Goal: Information Seeking & Learning: Understand process/instructions

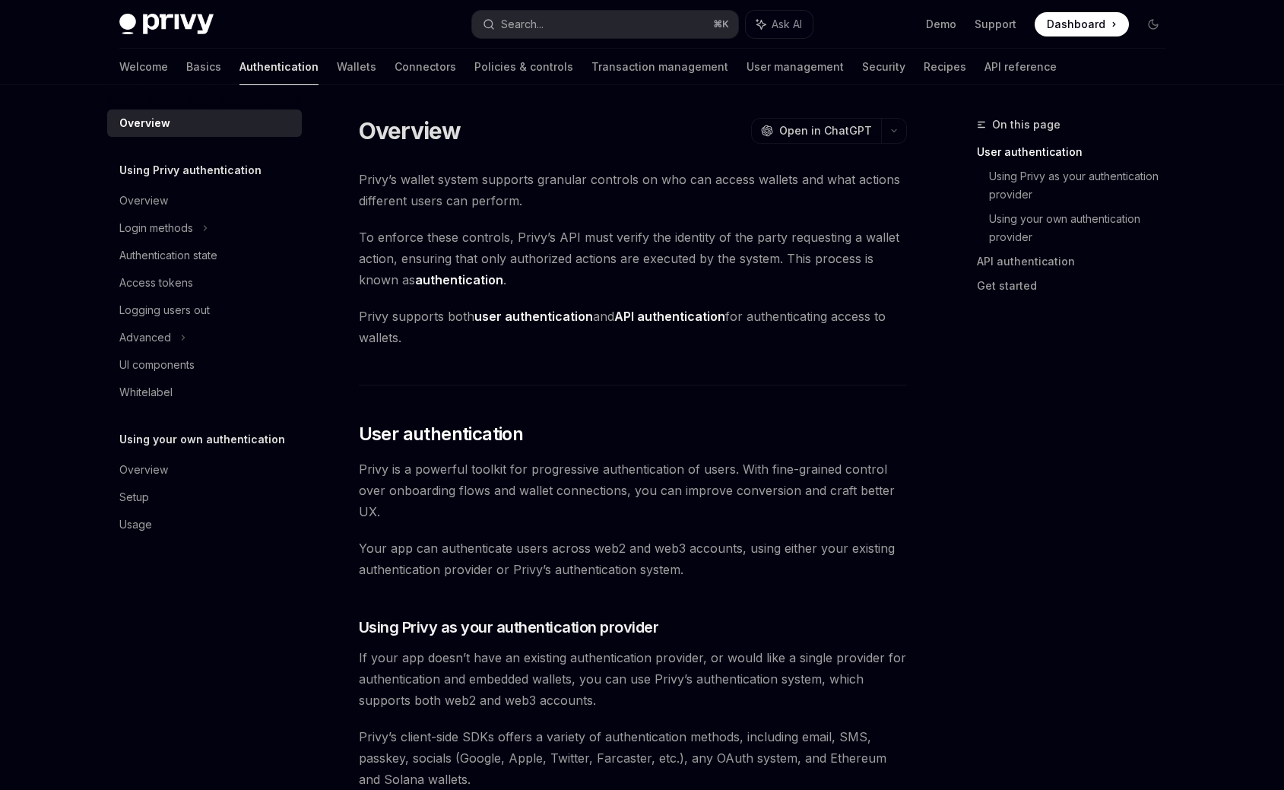
click at [212, 172] on h5 "Using Privy authentication" at bounding box center [190, 170] width 142 height 18
click at [232, 426] on div "Overview Using Privy authentication Overview Login methods Authentication state…" at bounding box center [204, 323] width 195 height 429
click at [218, 179] on h5 "Using your own authentication" at bounding box center [190, 170] width 142 height 18
click at [137, 466] on div "Overview" at bounding box center [143, 470] width 49 height 18
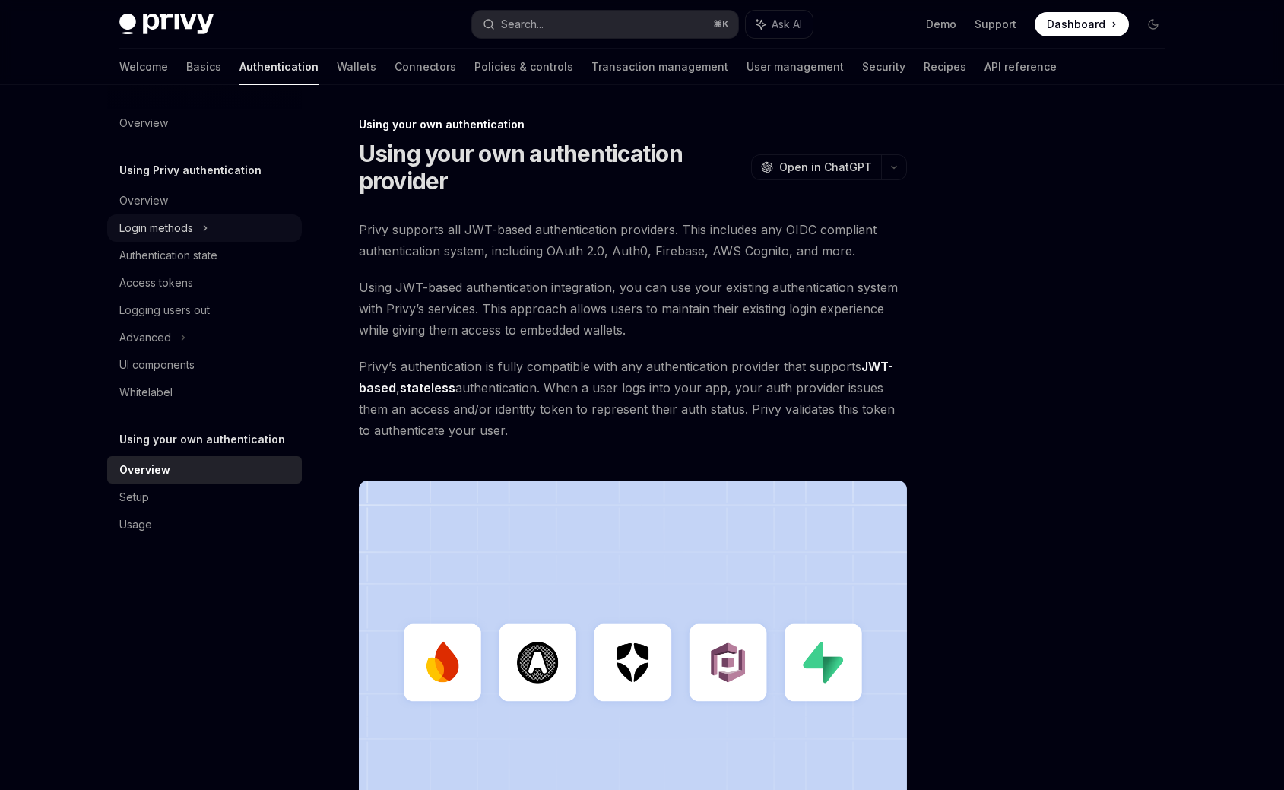
click at [185, 233] on div "Login methods" at bounding box center [156, 228] width 74 height 18
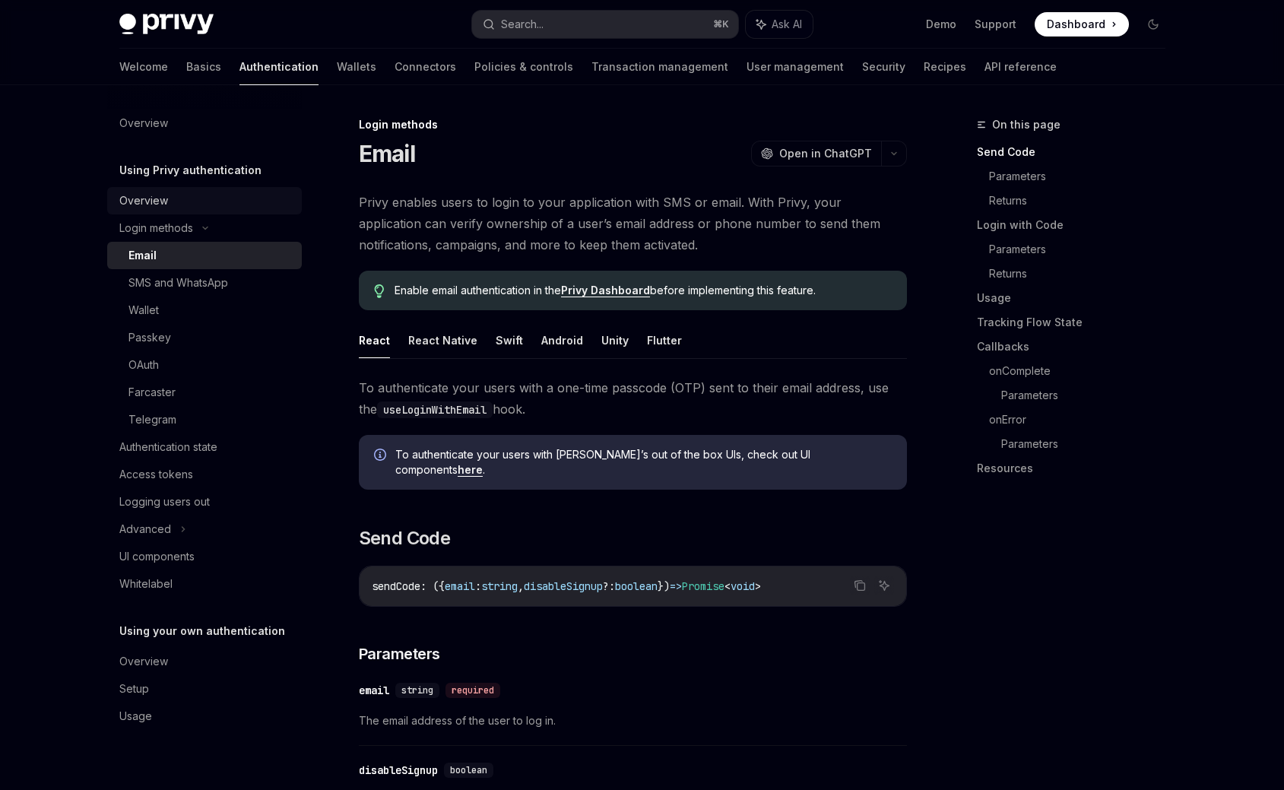
click at [148, 191] on link "Overview" at bounding box center [204, 200] width 195 height 27
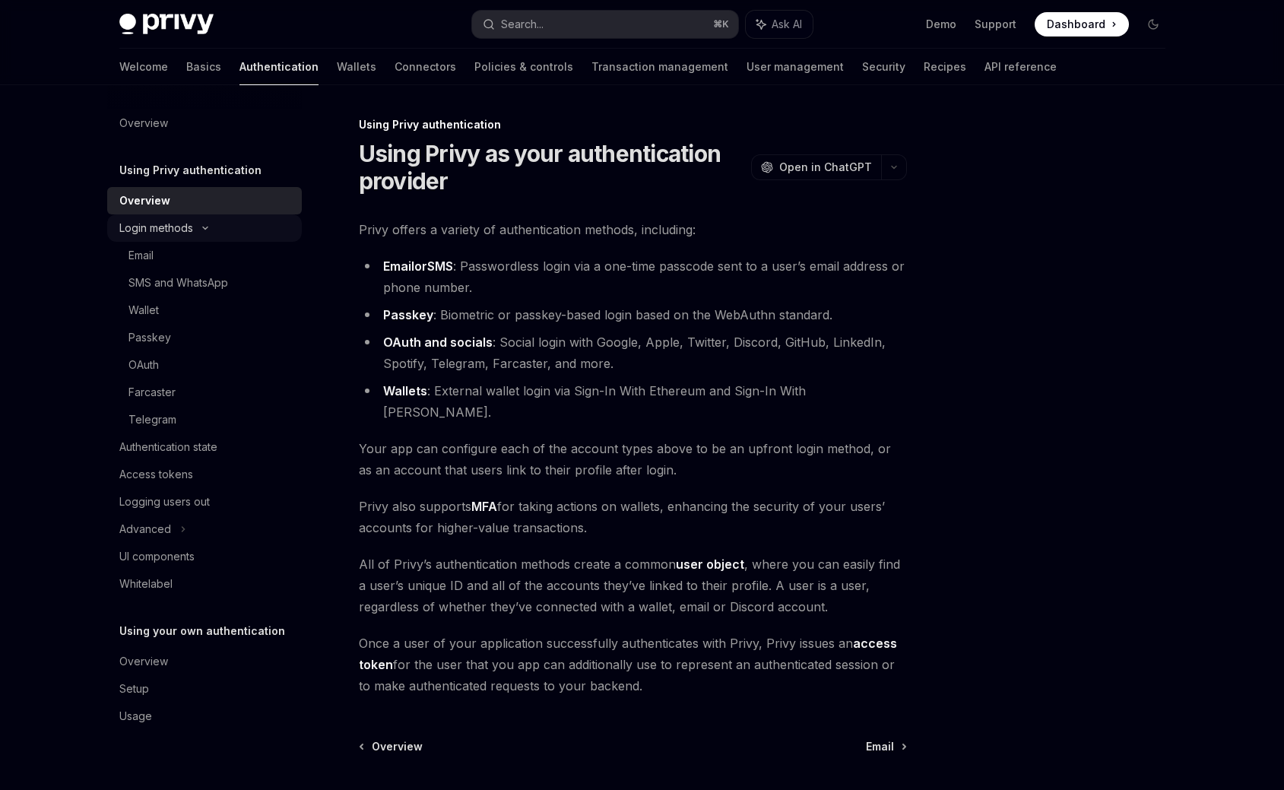
click at [190, 217] on div "Login methods" at bounding box center [204, 227] width 195 height 27
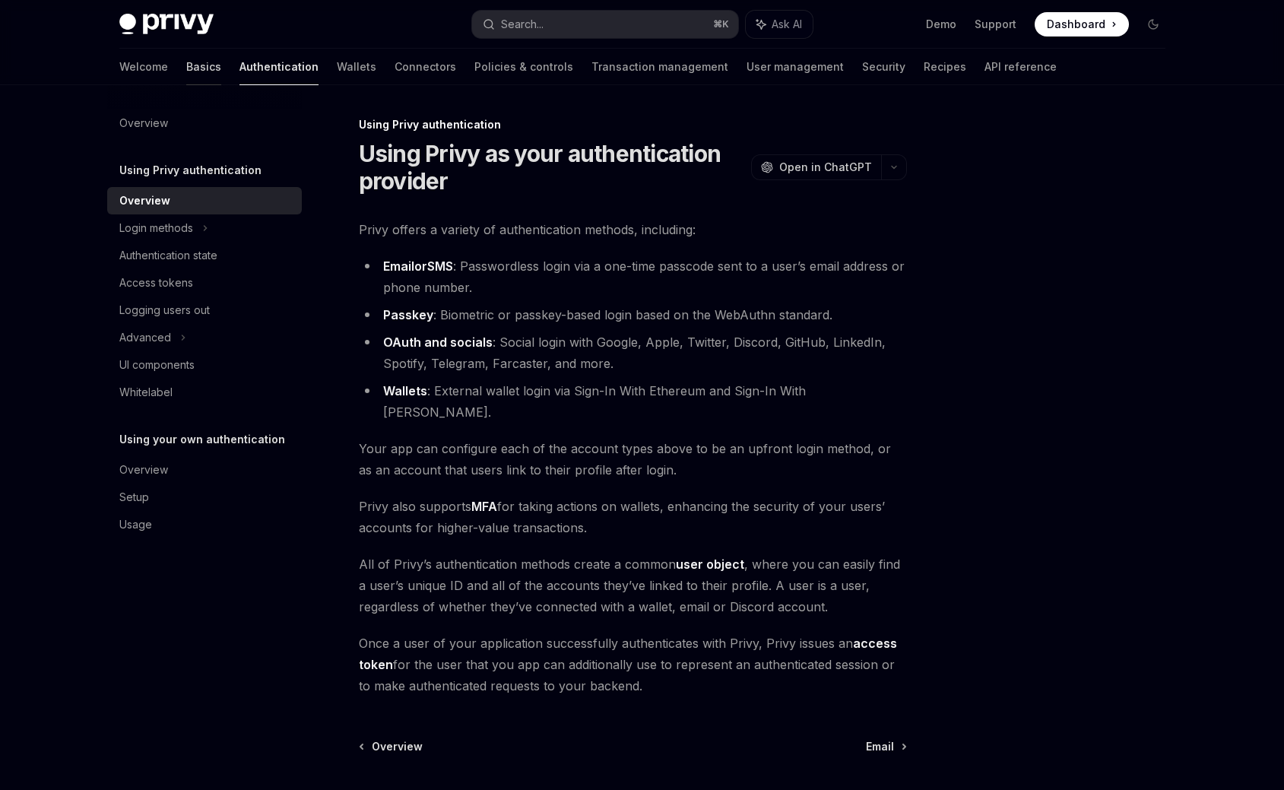
click at [186, 72] on link "Basics" at bounding box center [203, 67] width 35 height 36
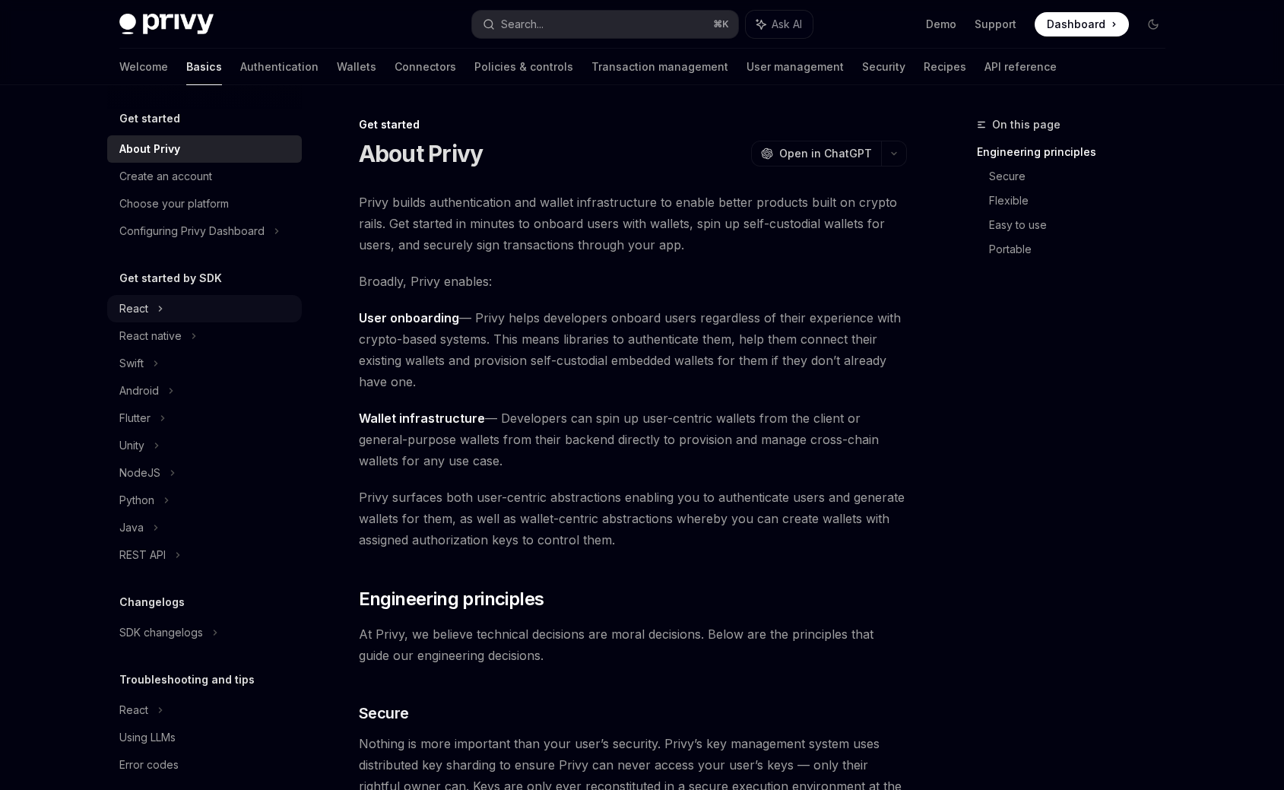
click at [160, 312] on icon at bounding box center [160, 308] width 6 height 18
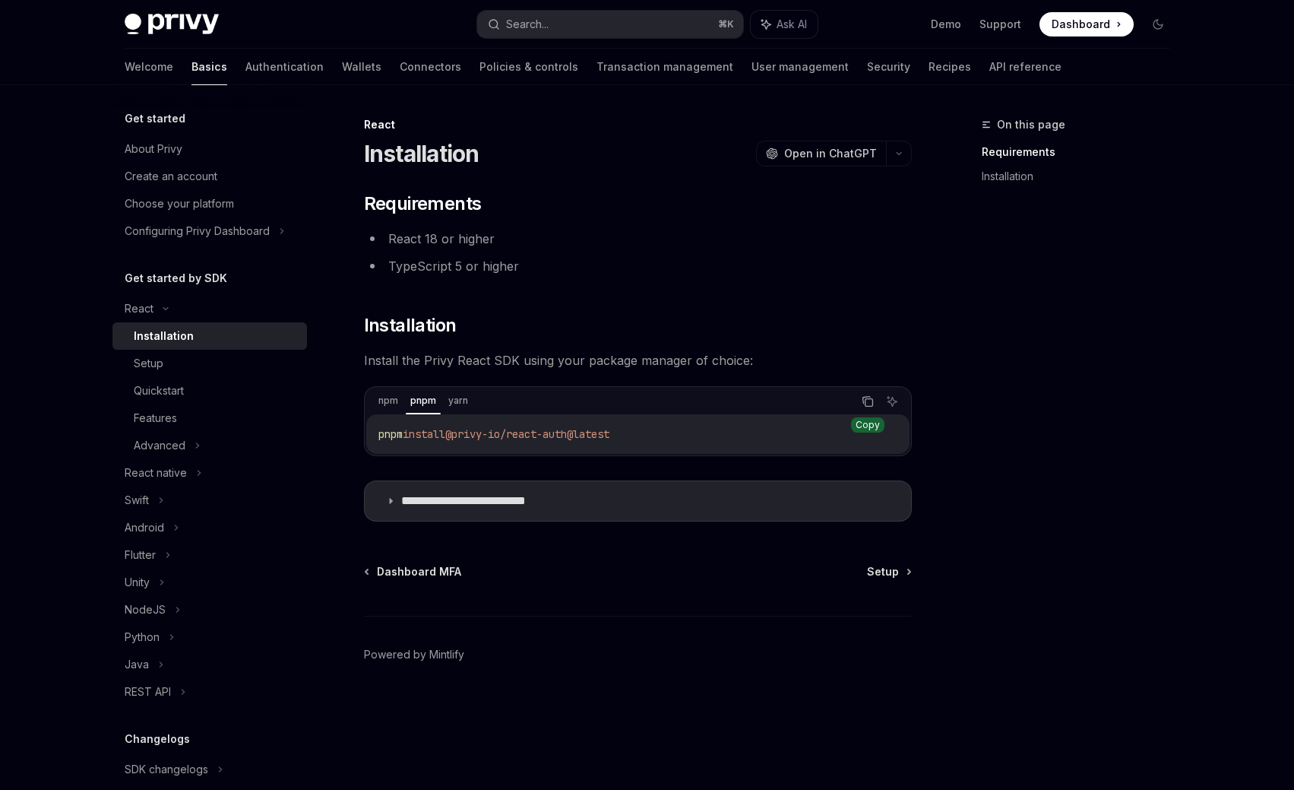
click at [872, 404] on icon "Copy the contents from the code block" at bounding box center [868, 401] width 12 height 12
click at [504, 502] on p "**********" at bounding box center [487, 500] width 173 height 15
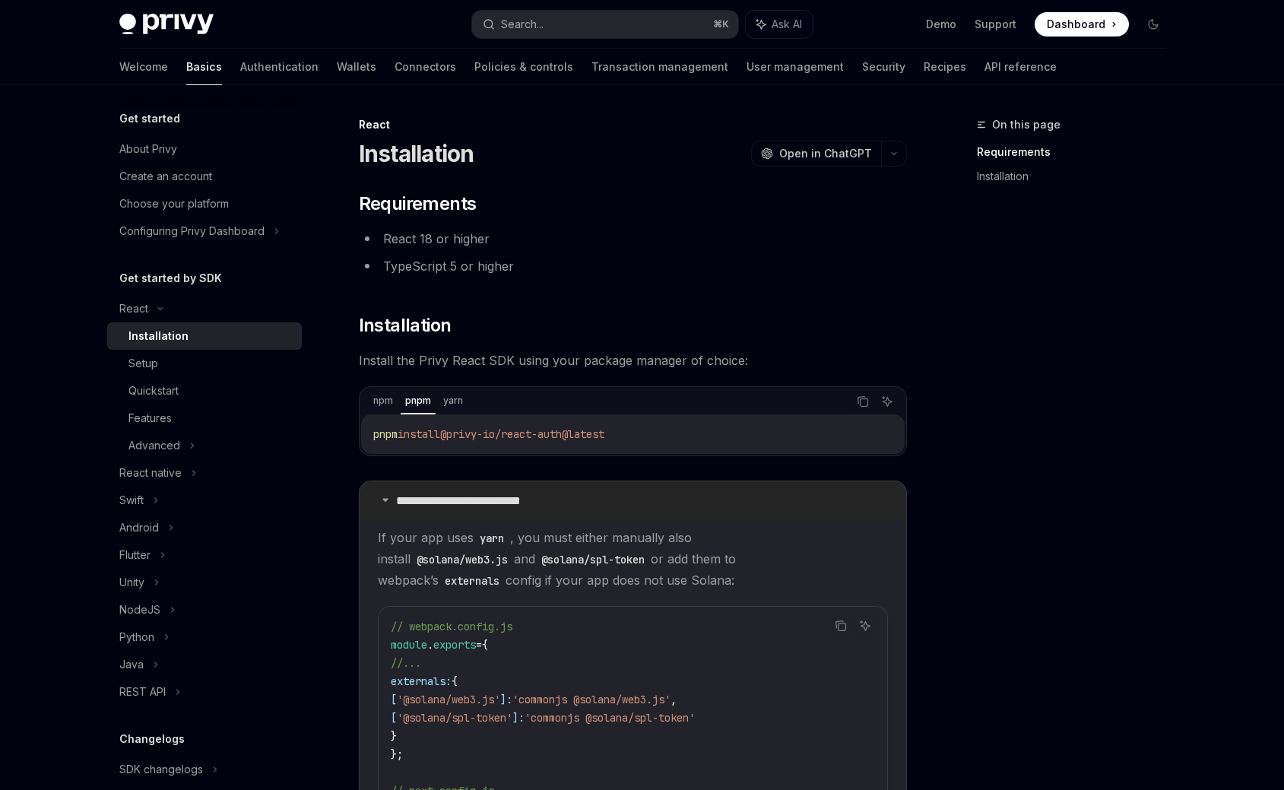
click at [504, 502] on p "**********" at bounding box center [482, 500] width 173 height 15
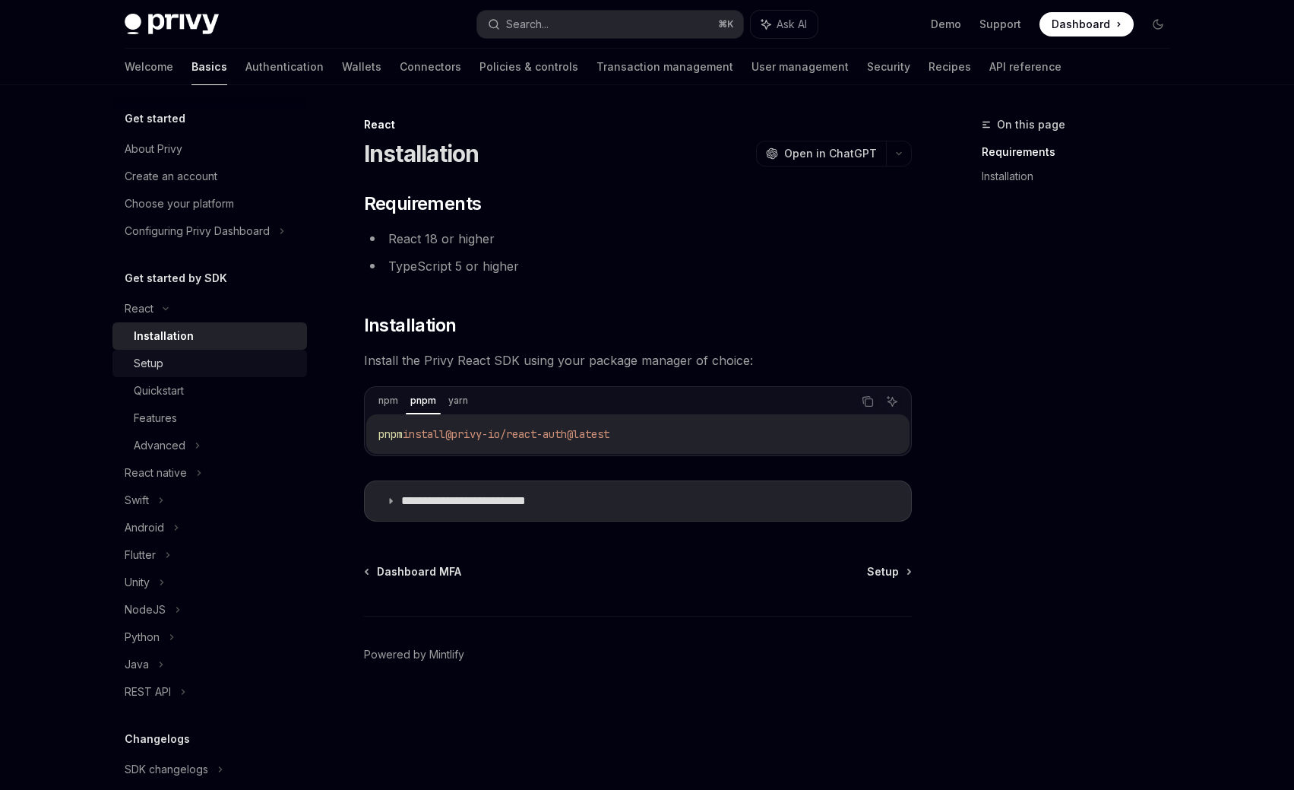
click at [190, 374] on link "Setup" at bounding box center [209, 363] width 195 height 27
type textarea "*"
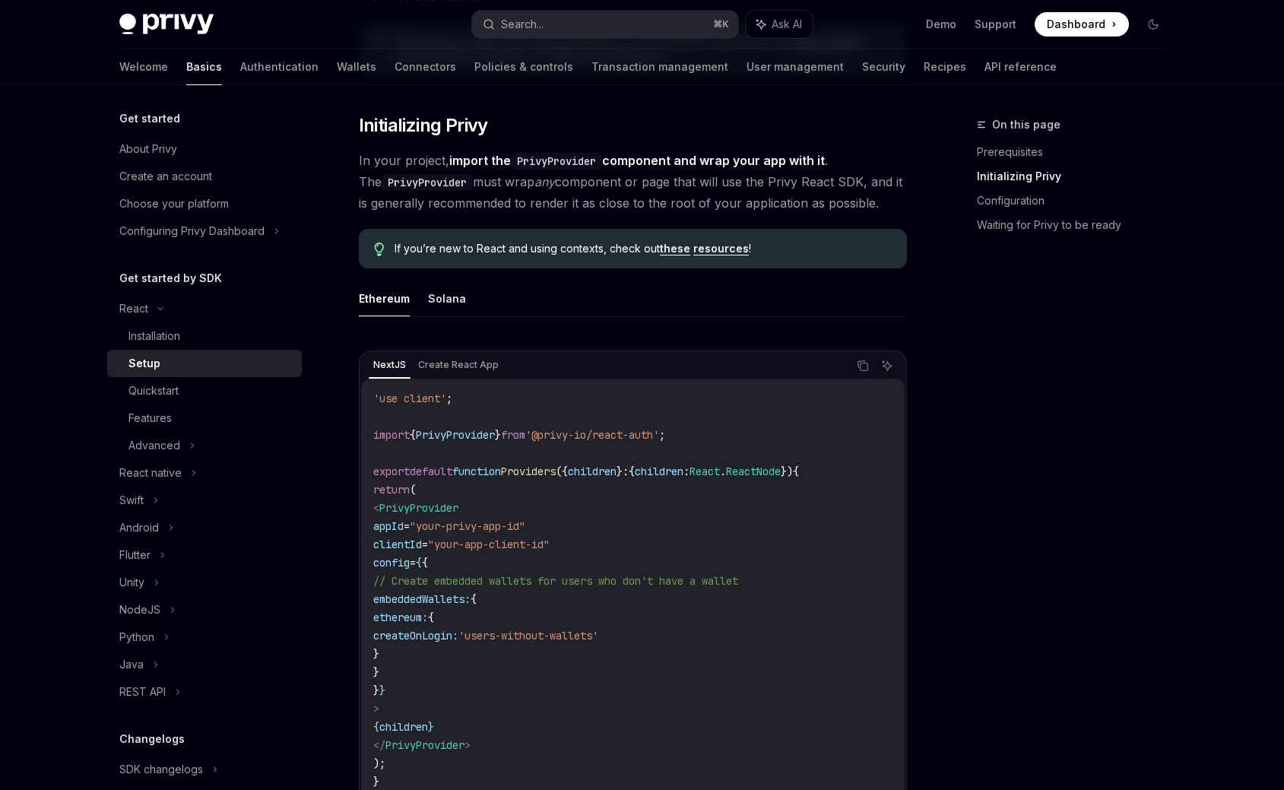
scroll to position [328, 0]
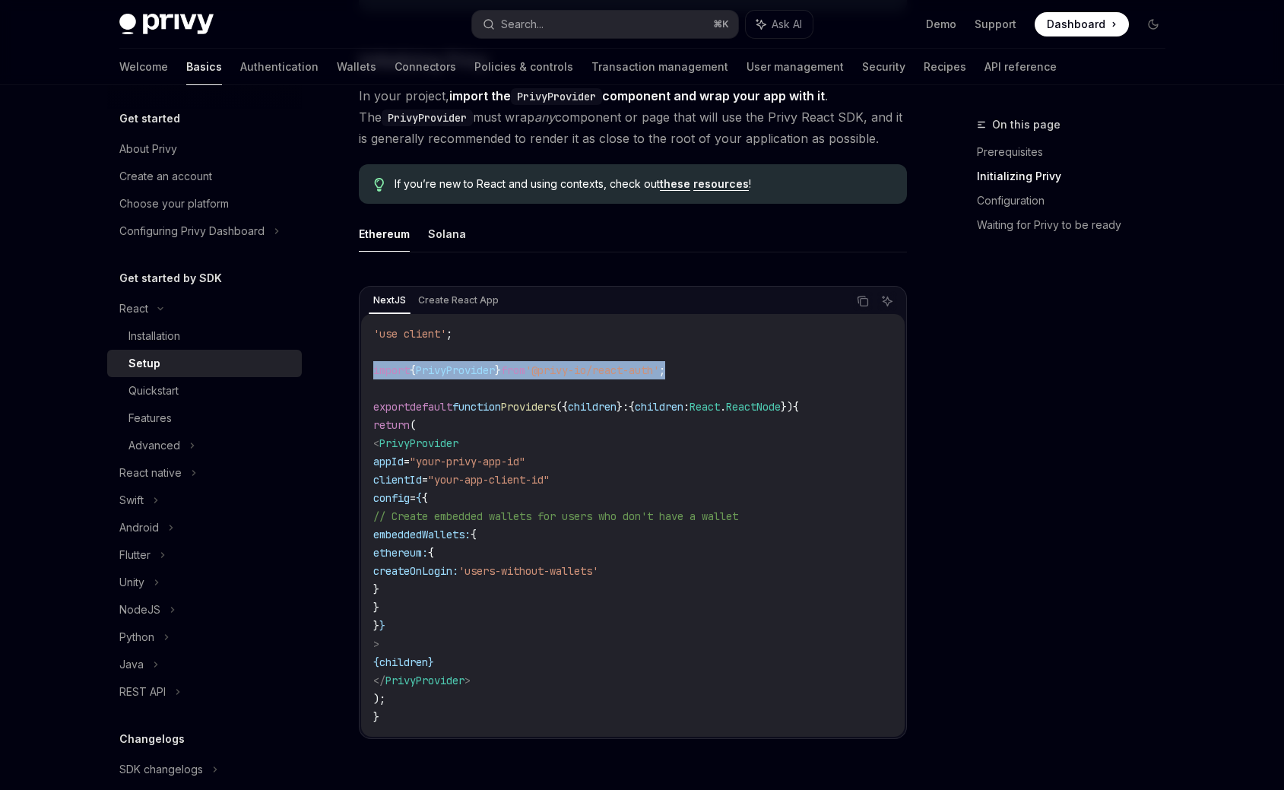
drag, startPoint x: 644, startPoint y: 372, endPoint x: 354, endPoint y: 373, distance: 289.6
copy span "import { PrivyProvider } from '@privy-io/react-auth' ;"
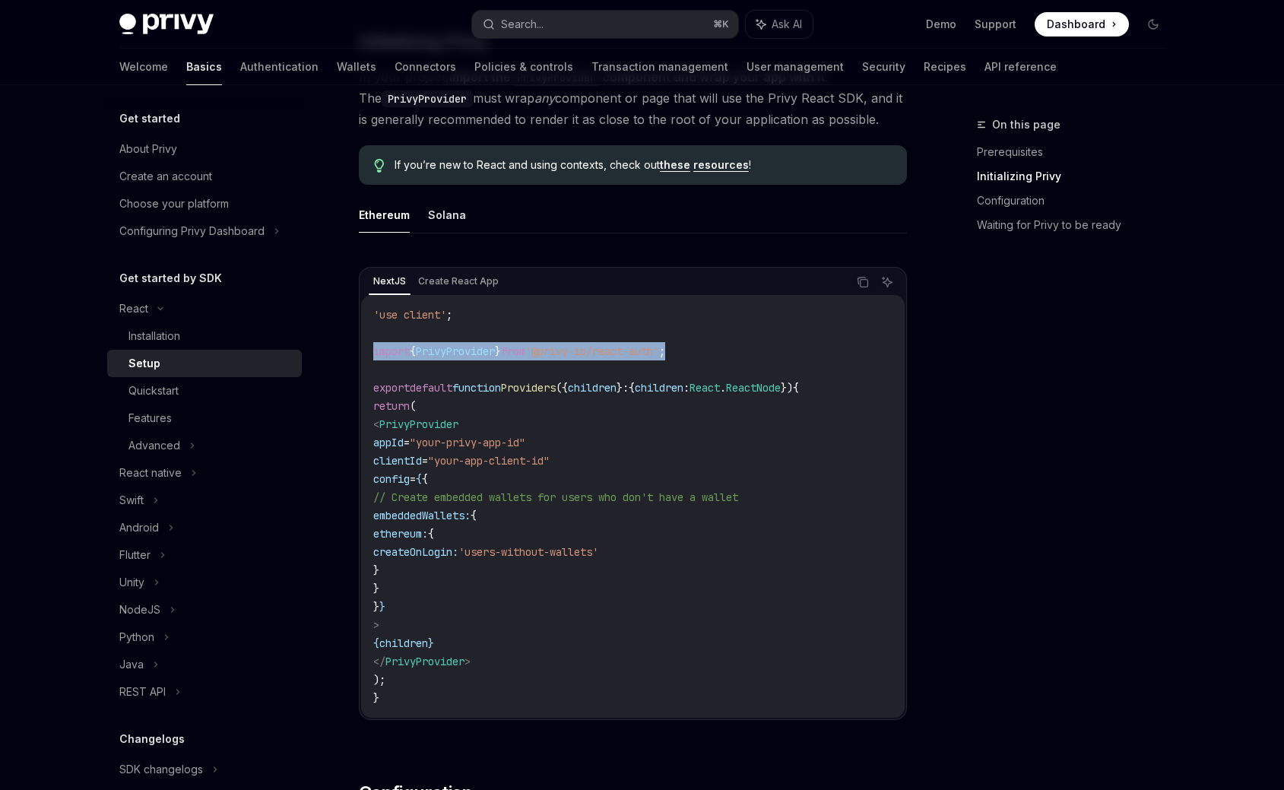
scroll to position [464, 0]
